Goal: Transaction & Acquisition: Subscribe to service/newsletter

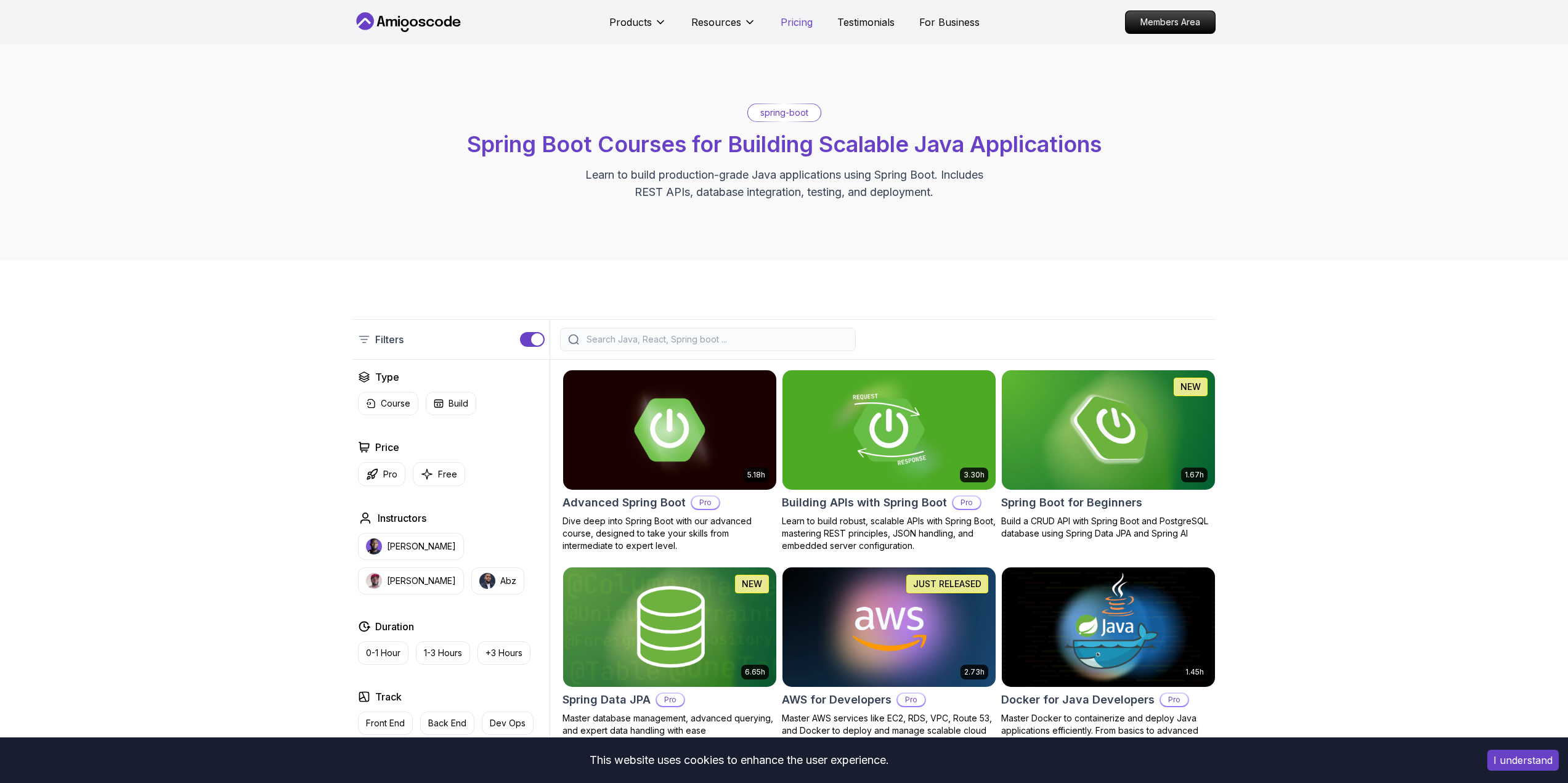
drag, startPoint x: 0, startPoint y: 0, endPoint x: 800, endPoint y: 24, distance: 800.4
click at [800, 24] on p "Pricing" at bounding box center [796, 22] width 32 height 15
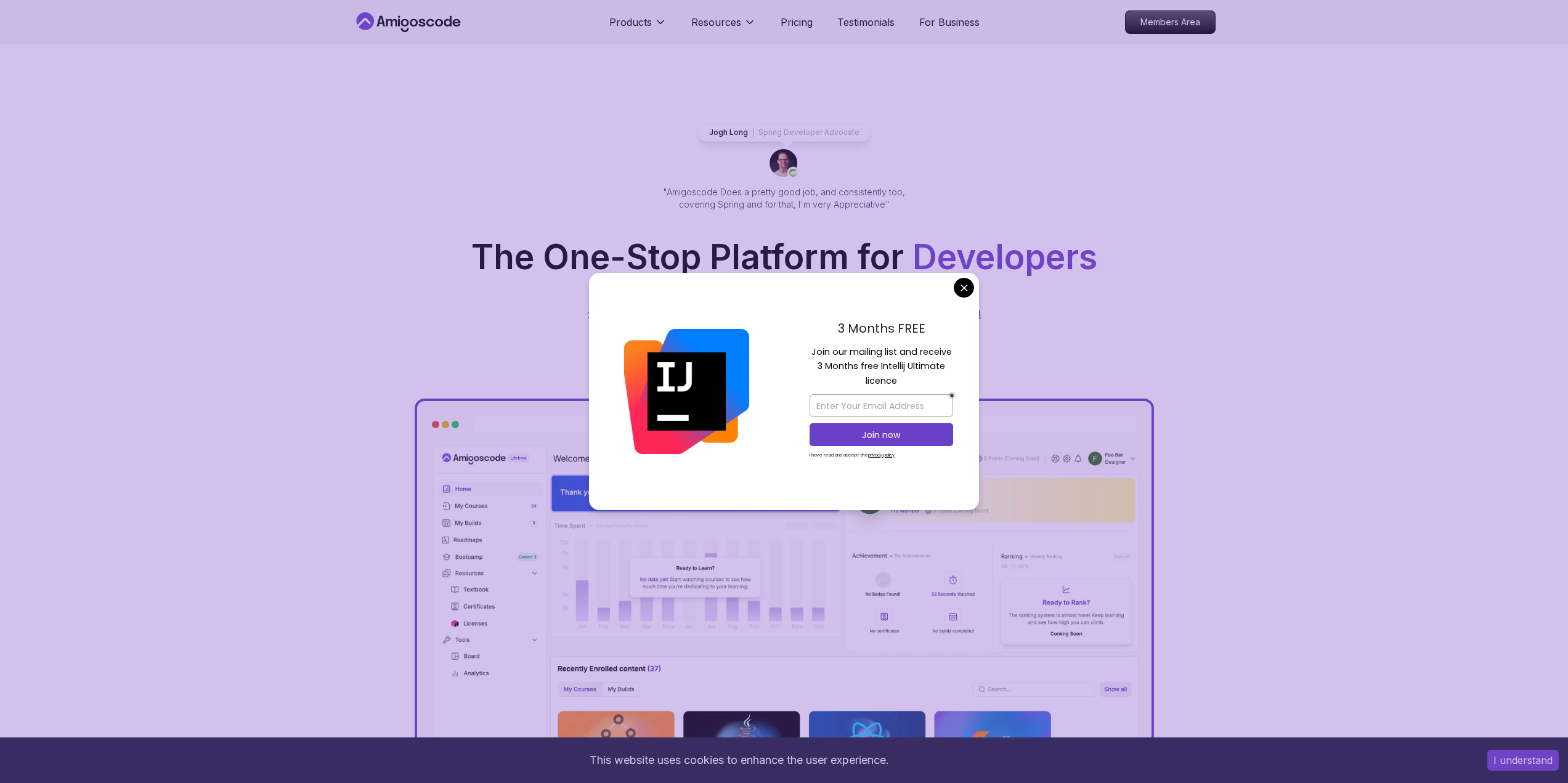
scroll to position [2638, 0]
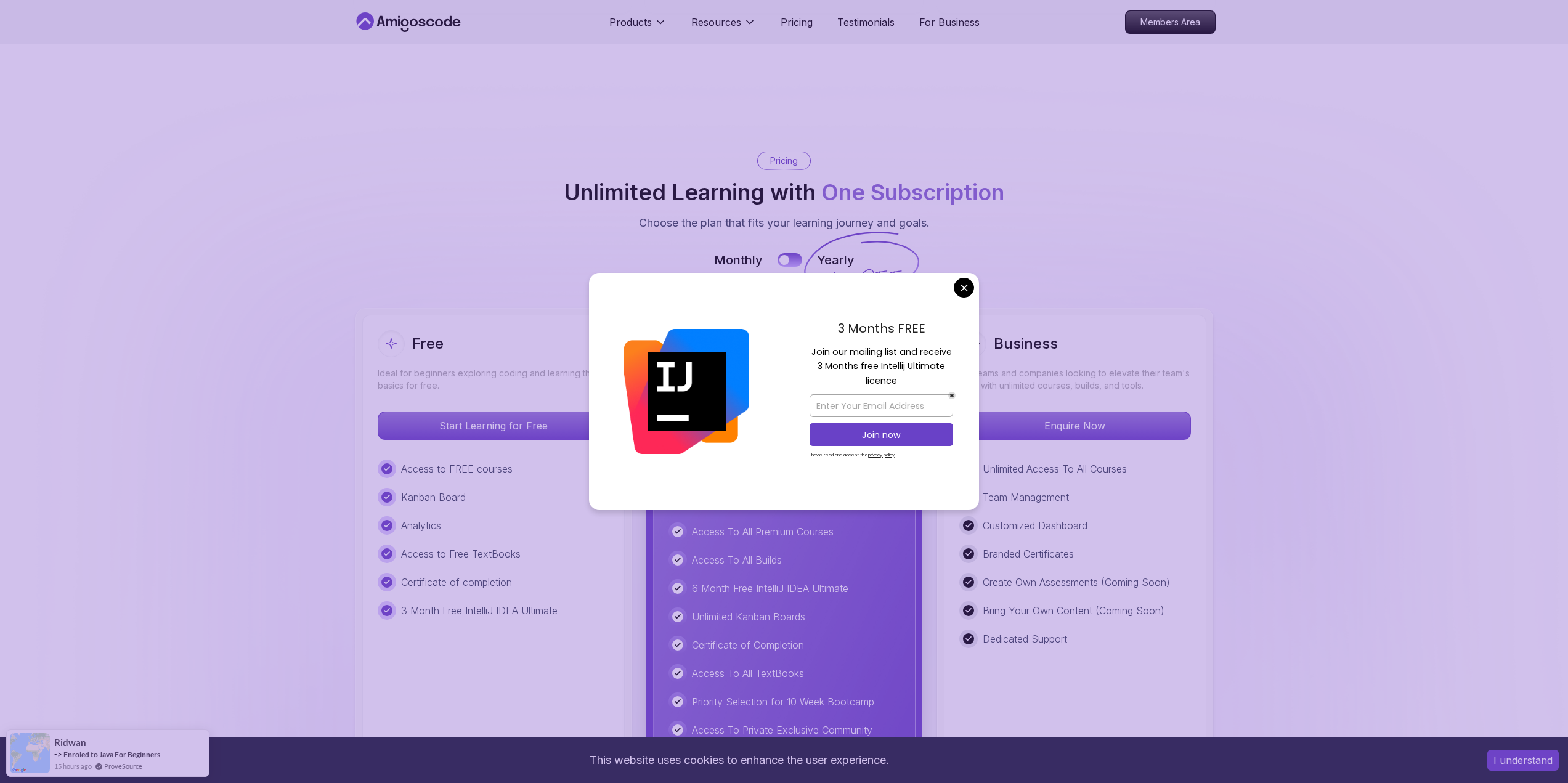
click at [970, 289] on body "This website uses cookies to enhance the user experience. I understand Products…" at bounding box center [784, 723] width 1568 height 6722
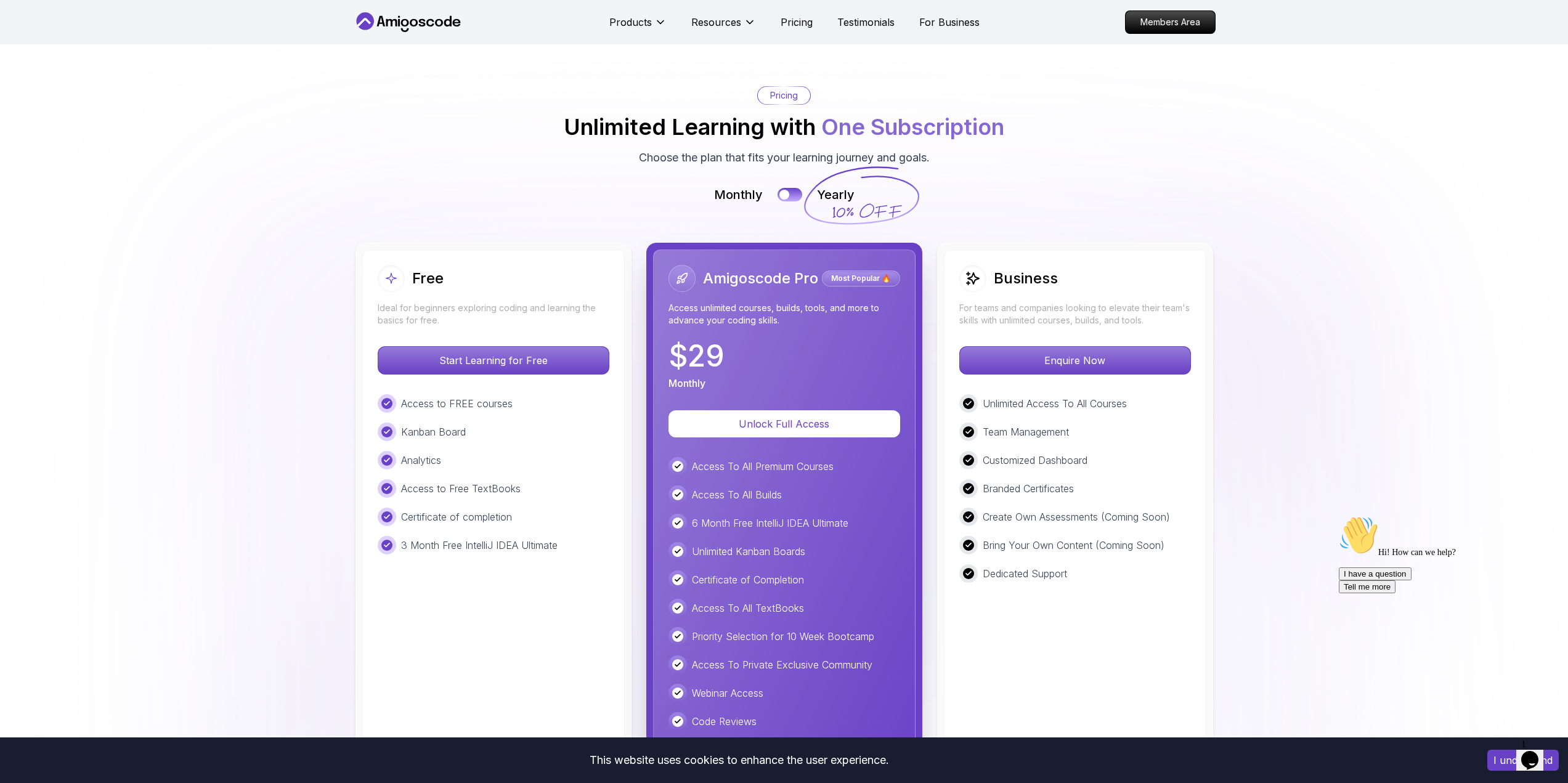
scroll to position [2702, 0]
click at [694, 343] on p "$ 29" at bounding box center [696, 357] width 56 height 30
click at [784, 188] on button at bounding box center [789, 195] width 26 height 14
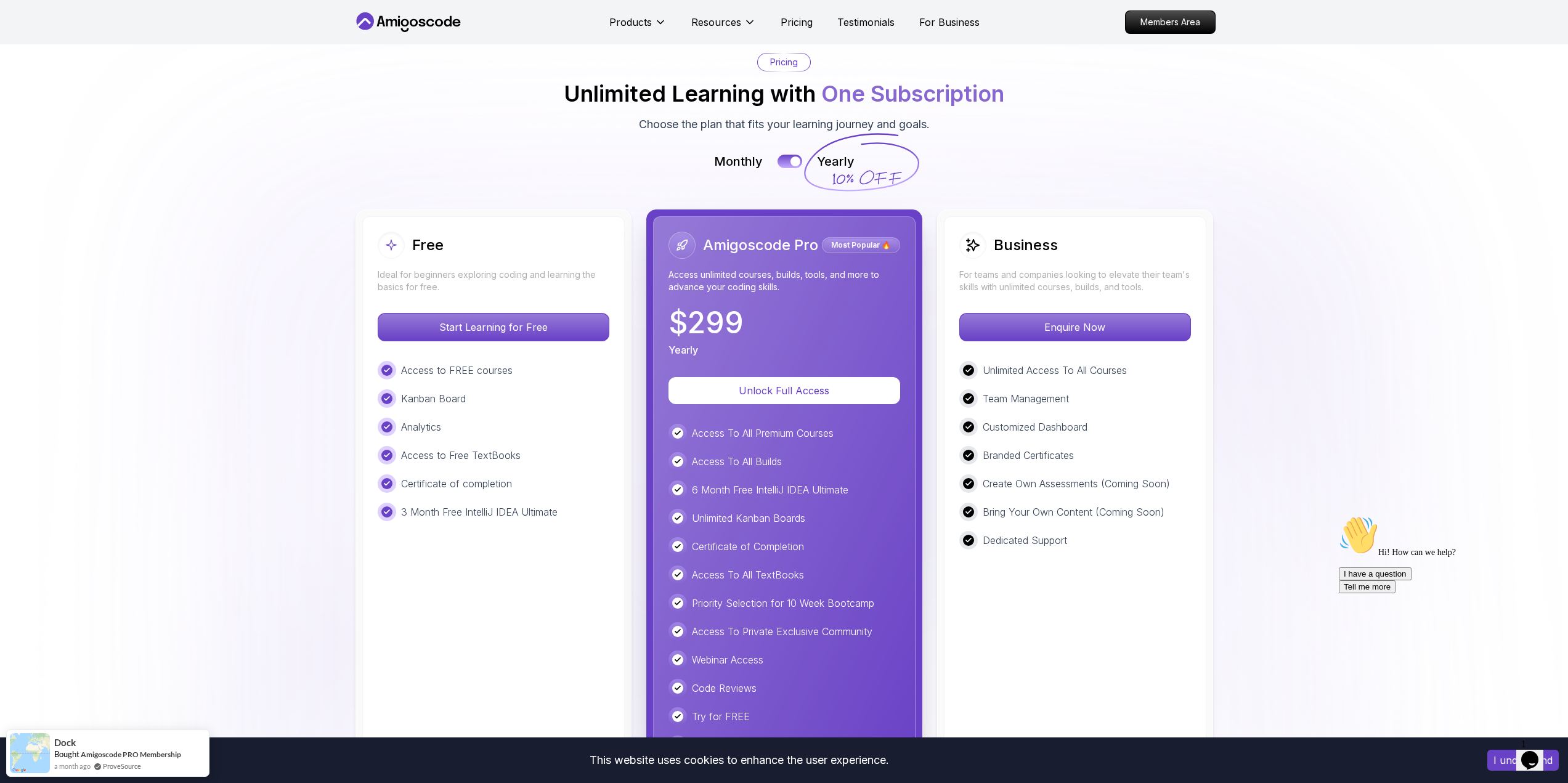
scroll to position [2738, 0]
drag, startPoint x: 687, startPoint y: 247, endPoint x: 784, endPoint y: 267, distance: 99.0
click at [784, 307] on div "$ 299 Yearly" at bounding box center [784, 332] width 231 height 49
